Goal: Find specific page/section: Find specific page/section

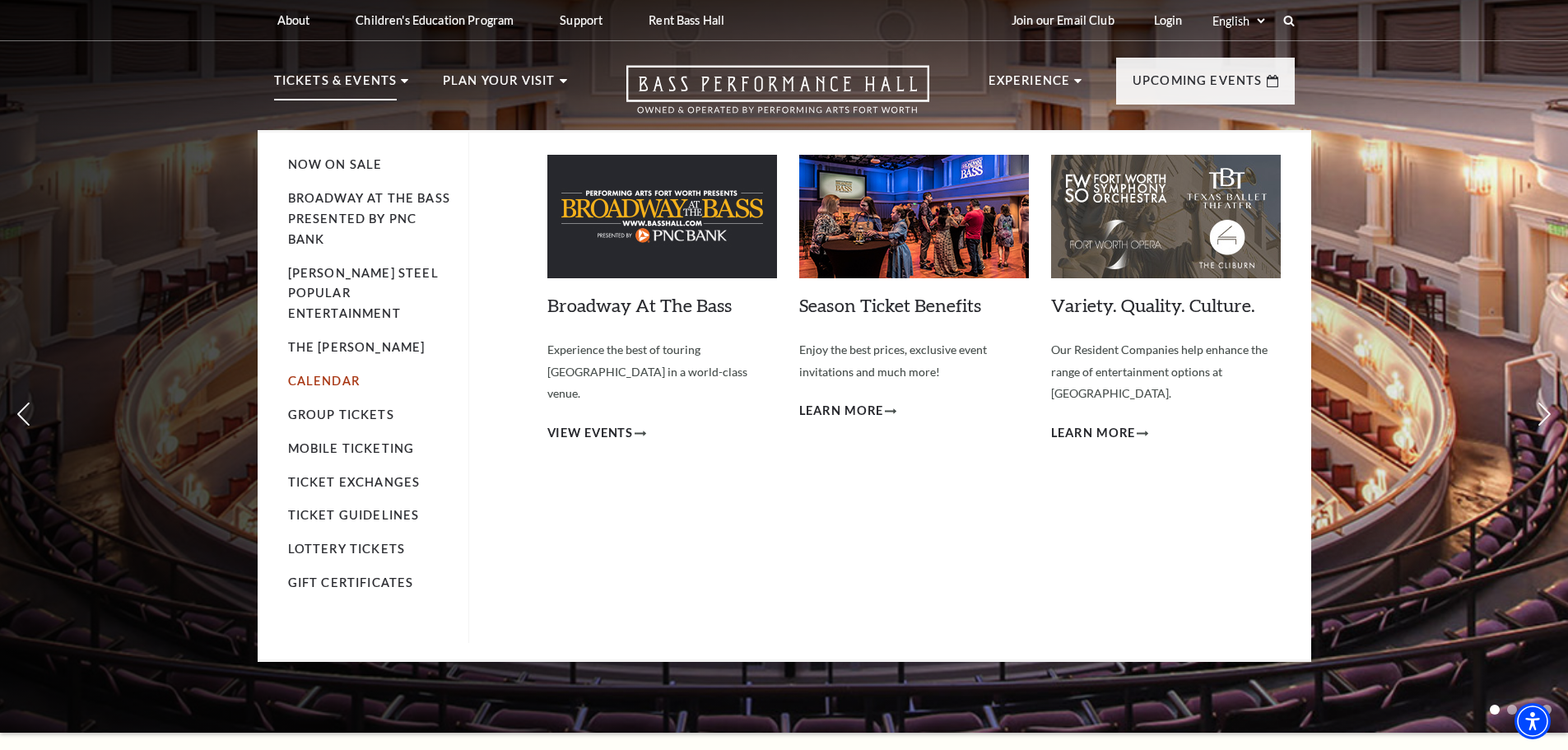
click at [324, 374] on link "Calendar" at bounding box center [324, 381] width 72 height 14
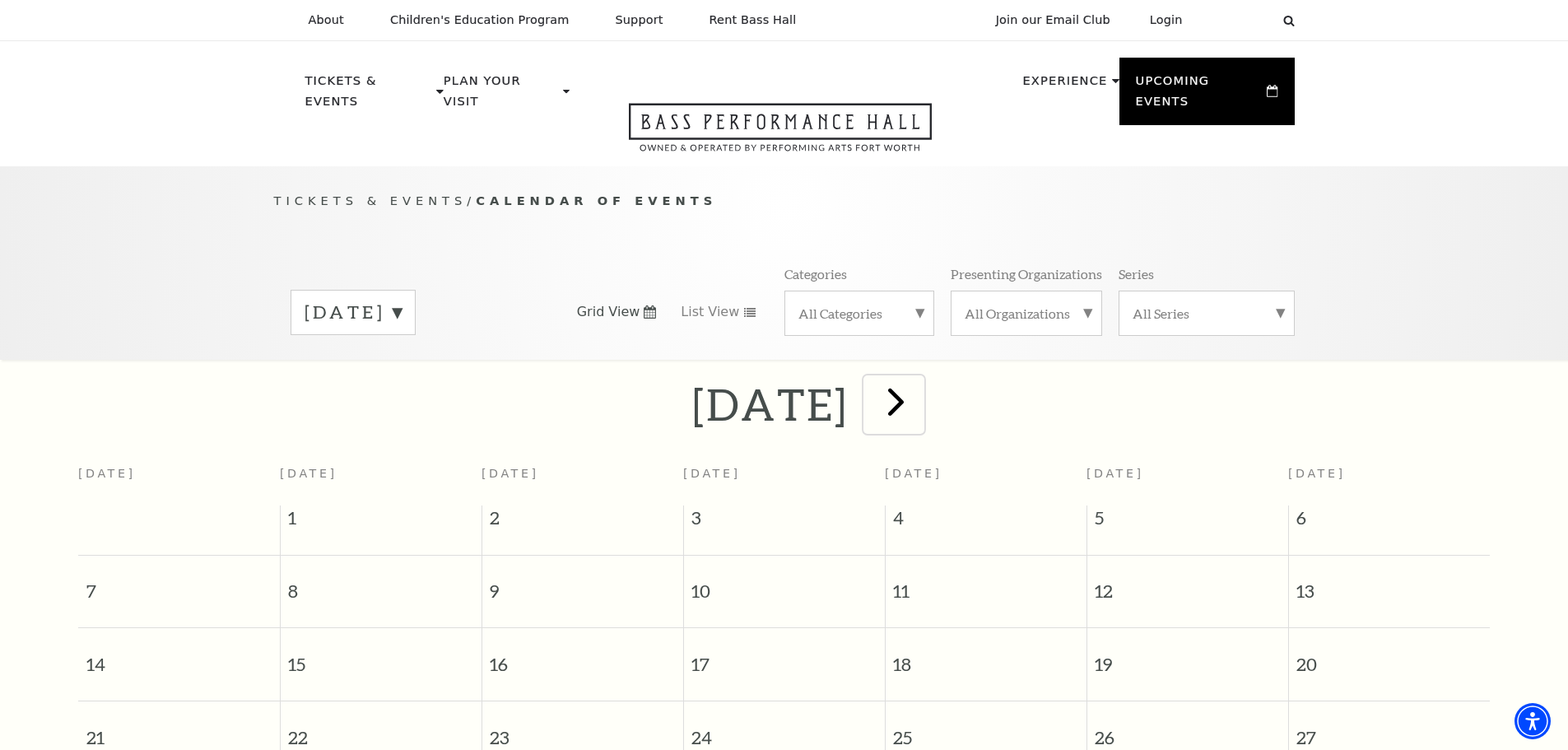
click at [919, 384] on span "next" at bounding box center [896, 401] width 47 height 47
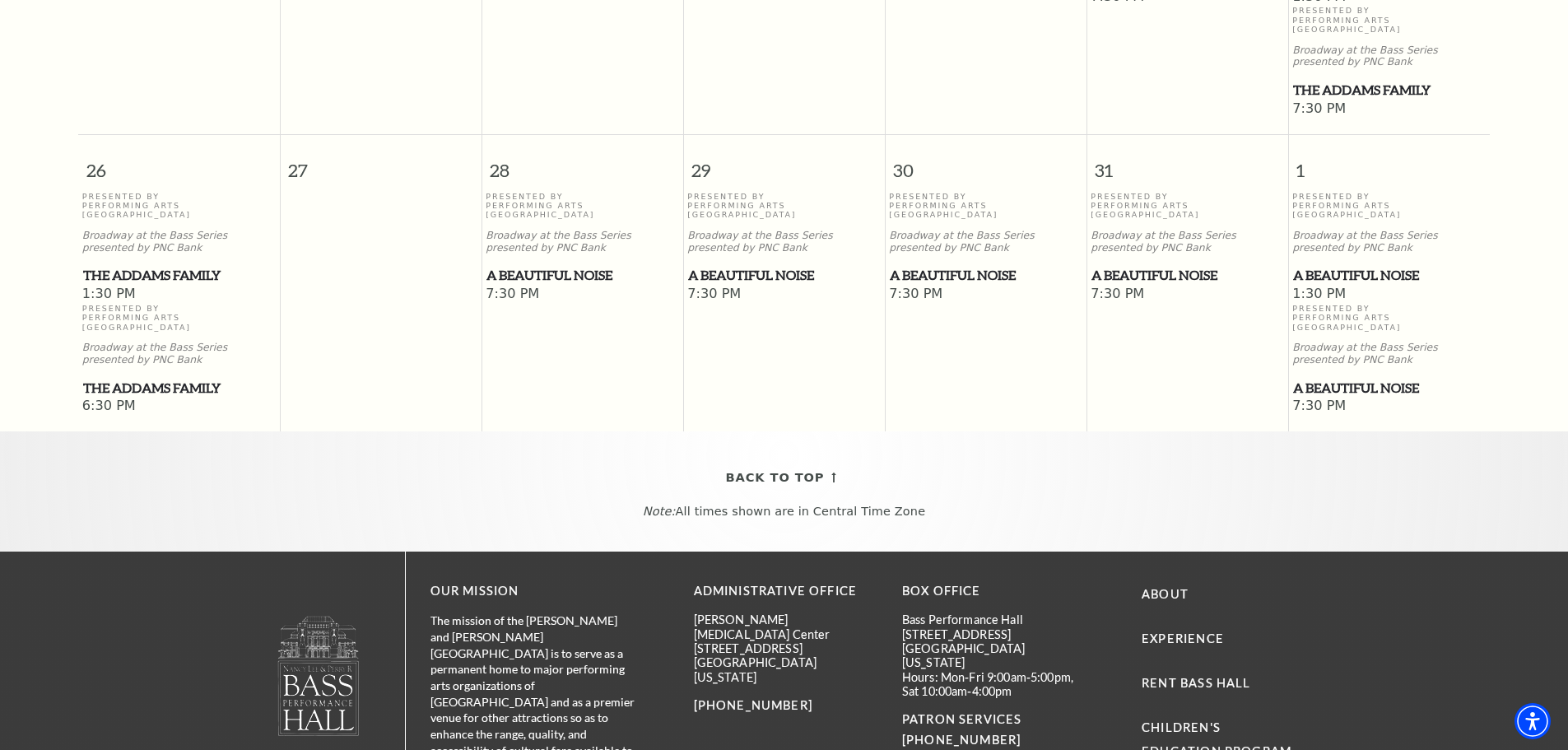
scroll to position [1317, 0]
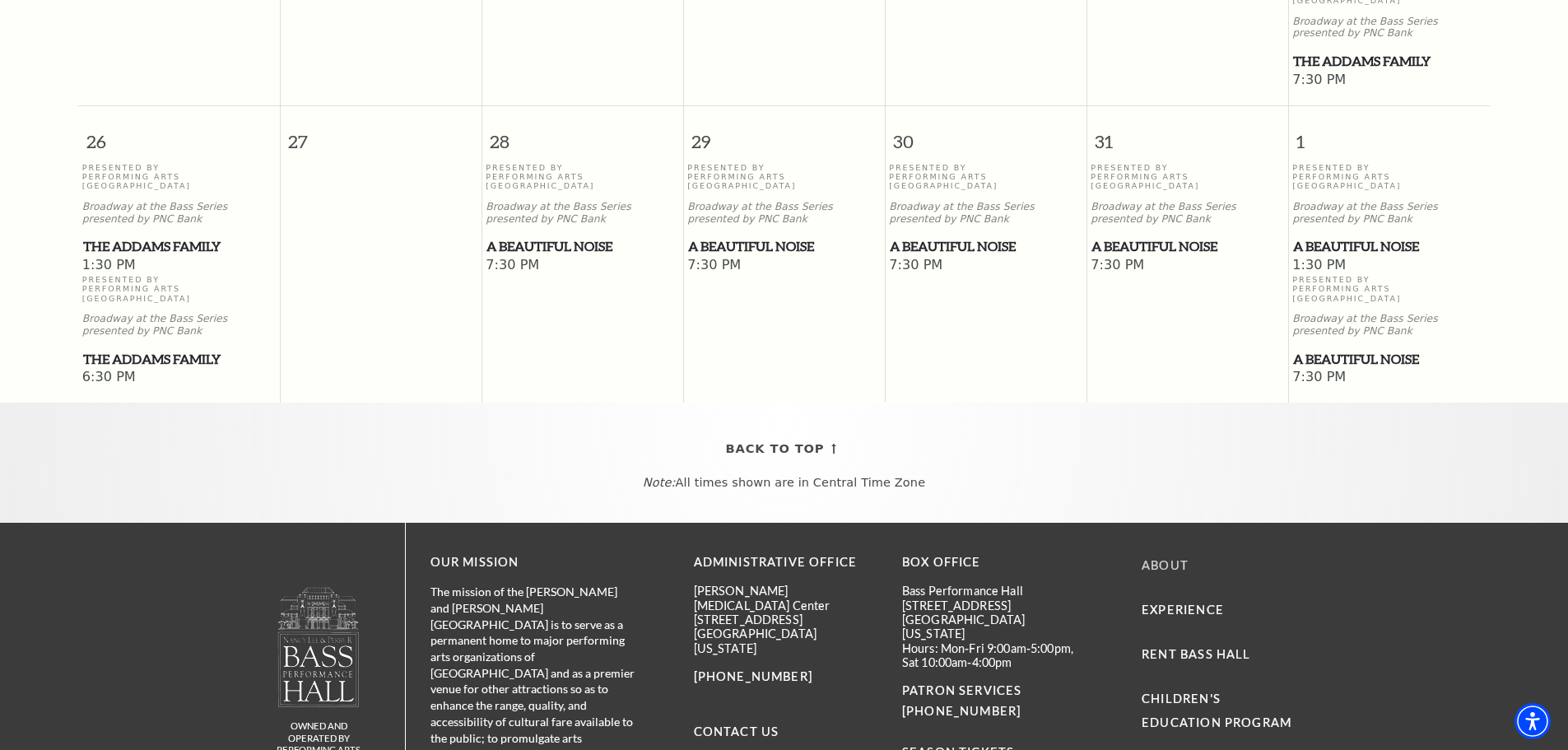
click at [1164, 559] on link "About" at bounding box center [1165, 566] width 47 height 14
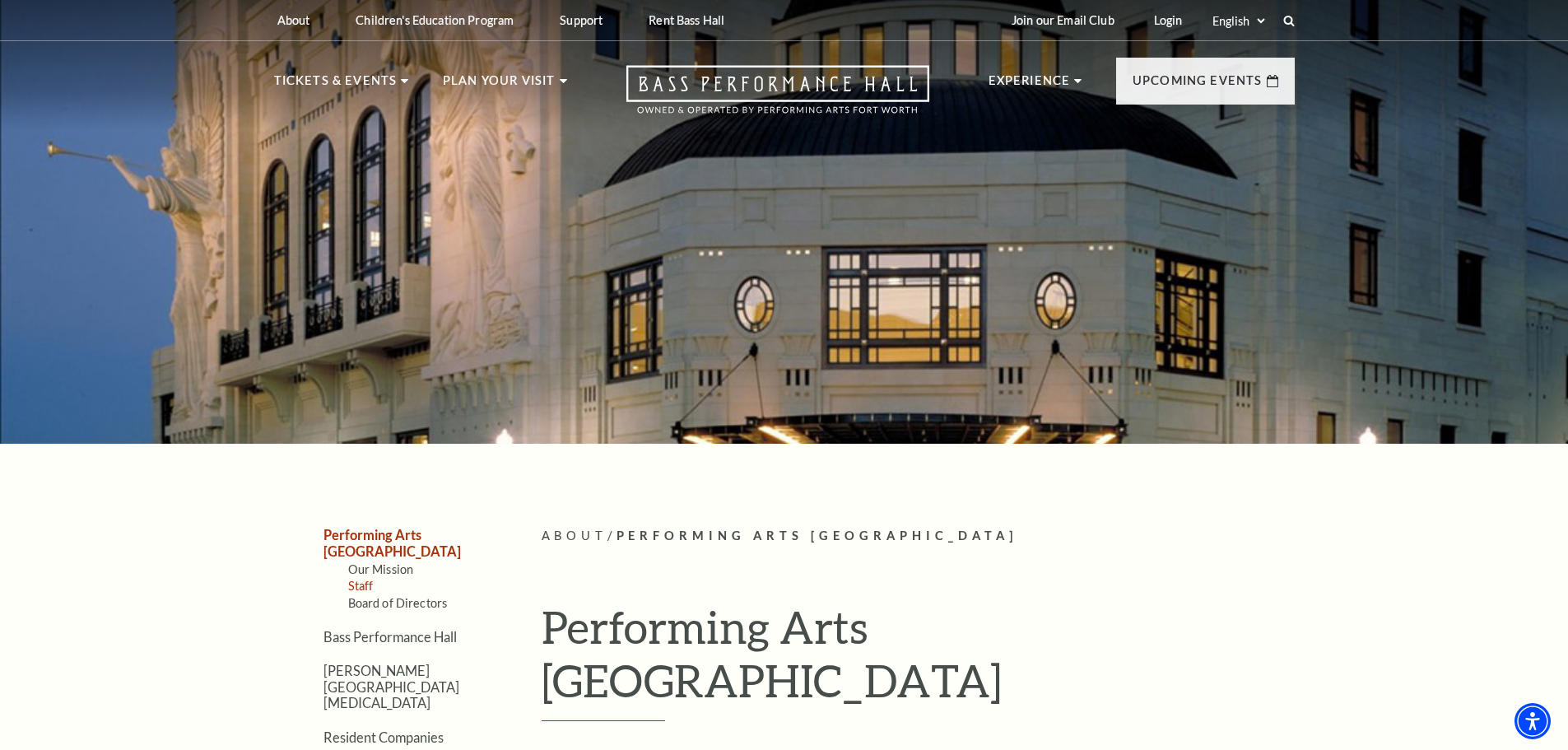
click at [359, 579] on link "Staff" at bounding box center [360, 586] width 25 height 14
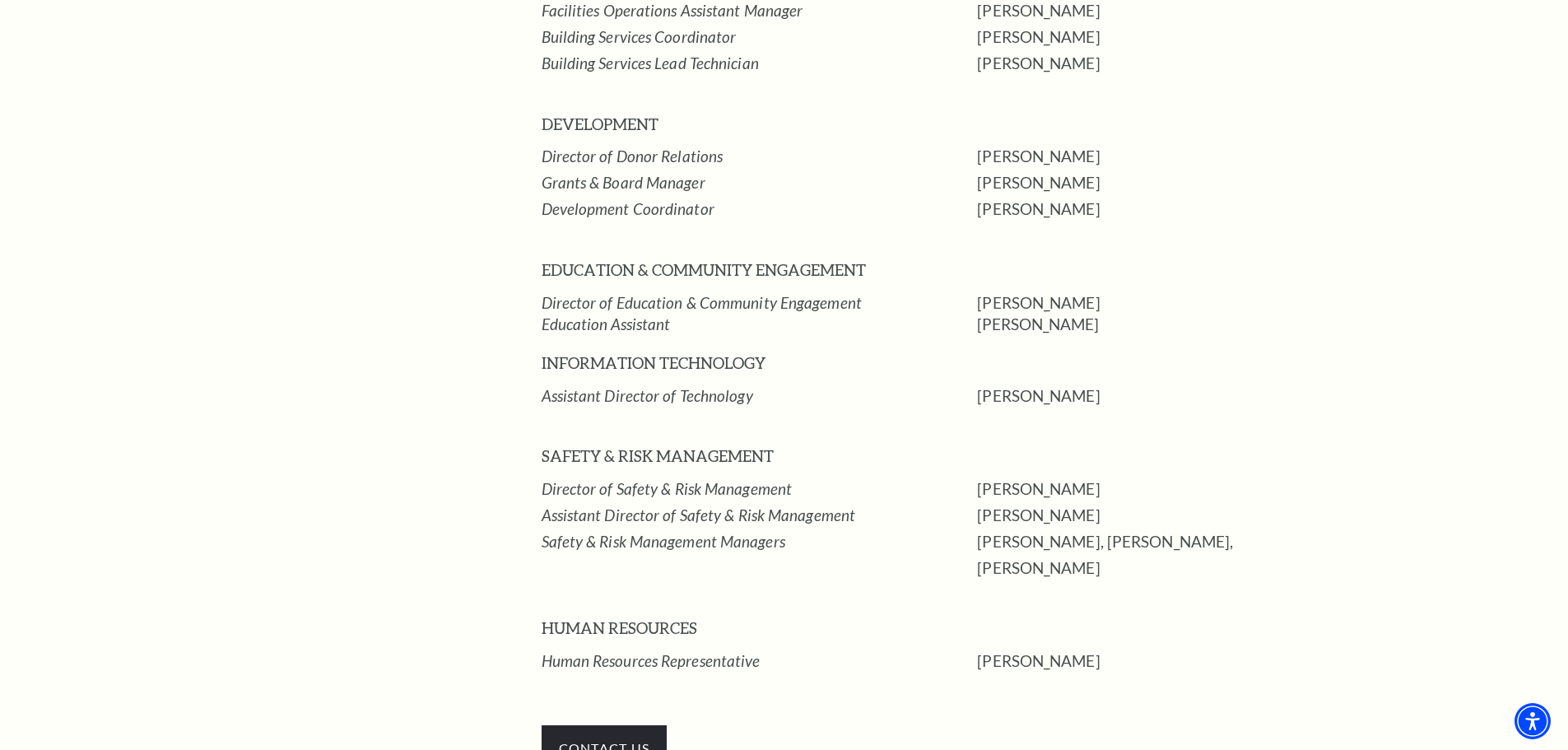
scroll to position [2769, 0]
